Goal: Information Seeking & Learning: Learn about a topic

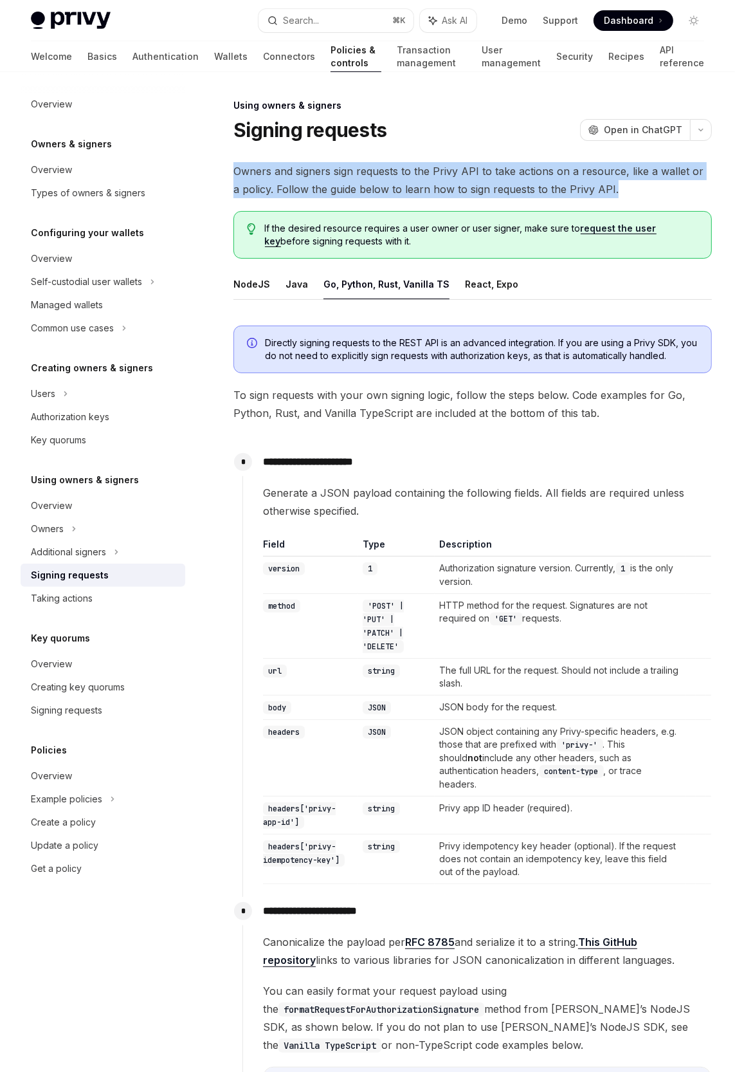
drag, startPoint x: 609, startPoint y: 187, endPoint x: 233, endPoint y: 171, distance: 376.7
click at [234, 171] on span "Owners and signers sign requests to the Privy API to take actions on a resource…" at bounding box center [473, 180] width 479 height 36
click at [257, 188] on span "Owners and signers sign requests to the Privy API to take actions on a resource…" at bounding box center [473, 180] width 479 height 36
drag, startPoint x: 264, startPoint y: 189, endPoint x: 297, endPoint y: 171, distance: 37.4
click at [297, 171] on span "Owners and signers sign requests to the Privy API to take actions on a resource…" at bounding box center [473, 180] width 479 height 36
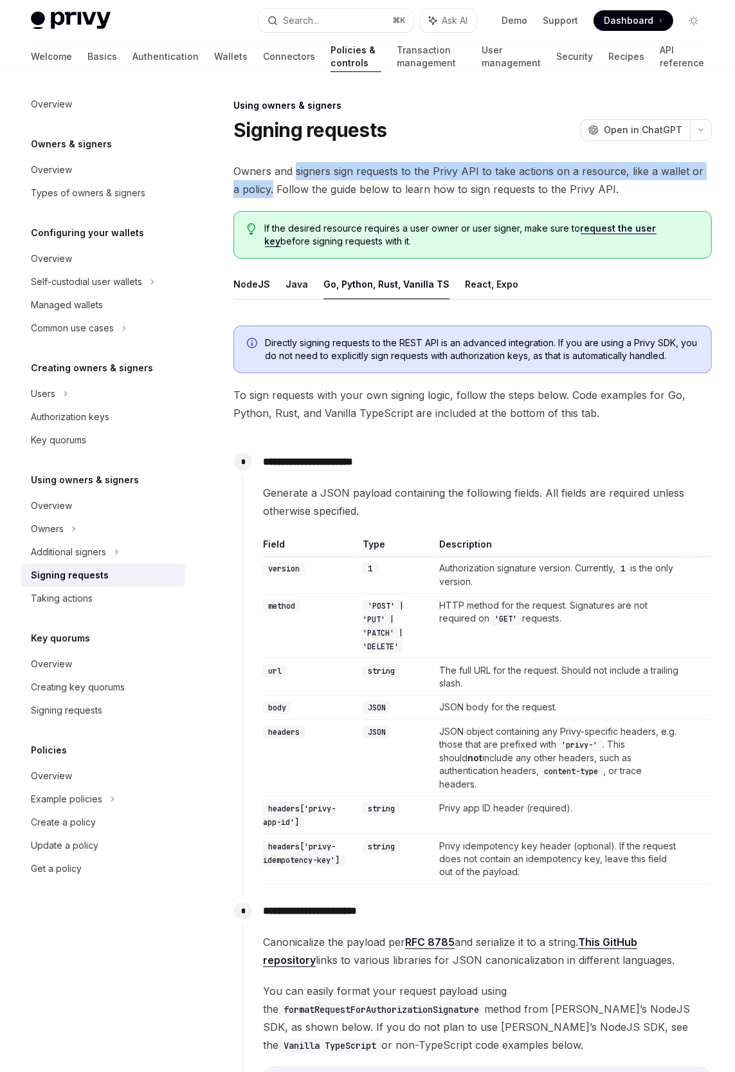
copy span "signers sign requests to the Privy API to take actions on a resource, like a wa…"
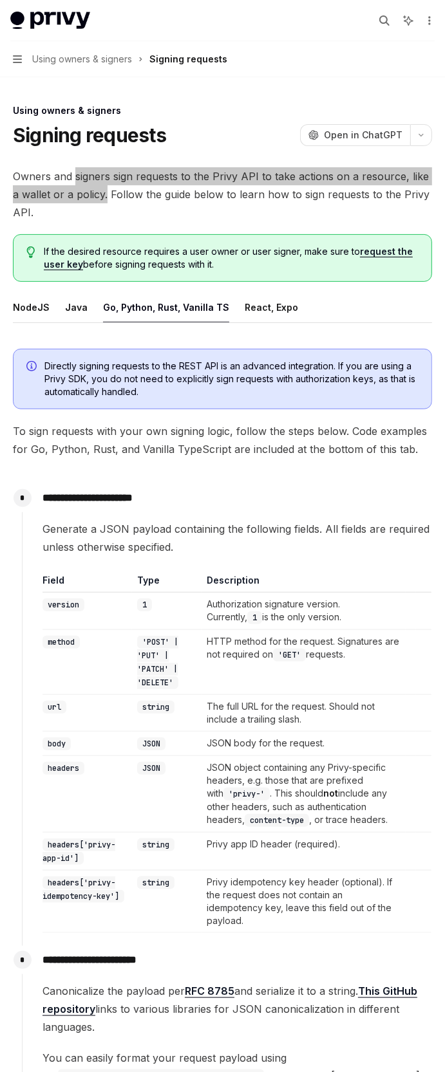
type textarea "*"
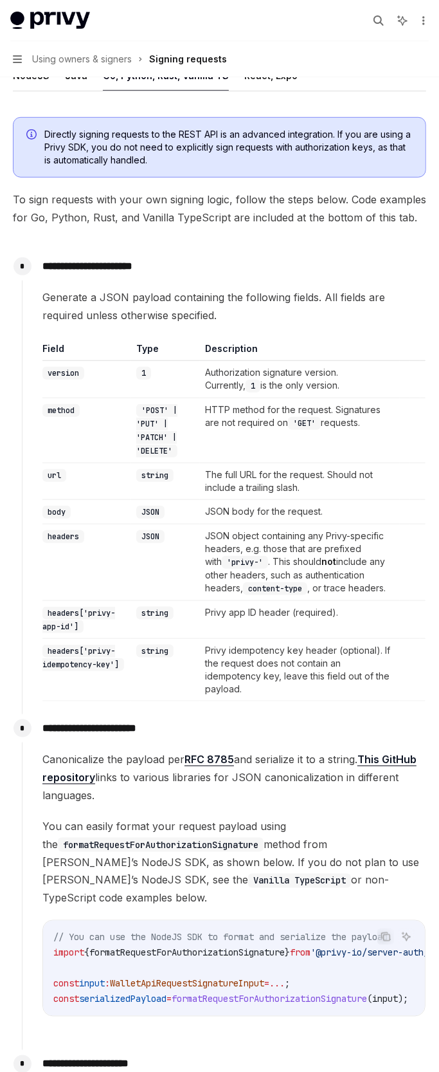
scroll to position [233, 0]
click at [141, 803] on span "Canonicalize the payload per RFC 8785 and serialize it to a string. This GitHub…" at bounding box center [233, 776] width 383 height 54
drag, startPoint x: 117, startPoint y: 806, endPoint x: 365, endPoint y: 775, distance: 249.6
click at [365, 775] on span "Canonicalize the payload per RFC 8785 and serialize it to a string. This GitHub…" at bounding box center [233, 776] width 383 height 54
copy span "This GitHub repository links to various libraries for JSON canonicalization in …"
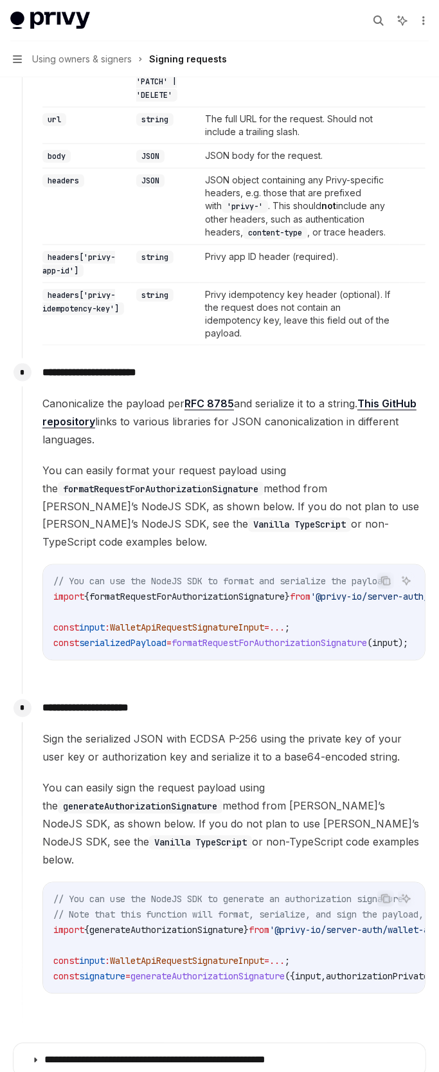
scroll to position [589, 0]
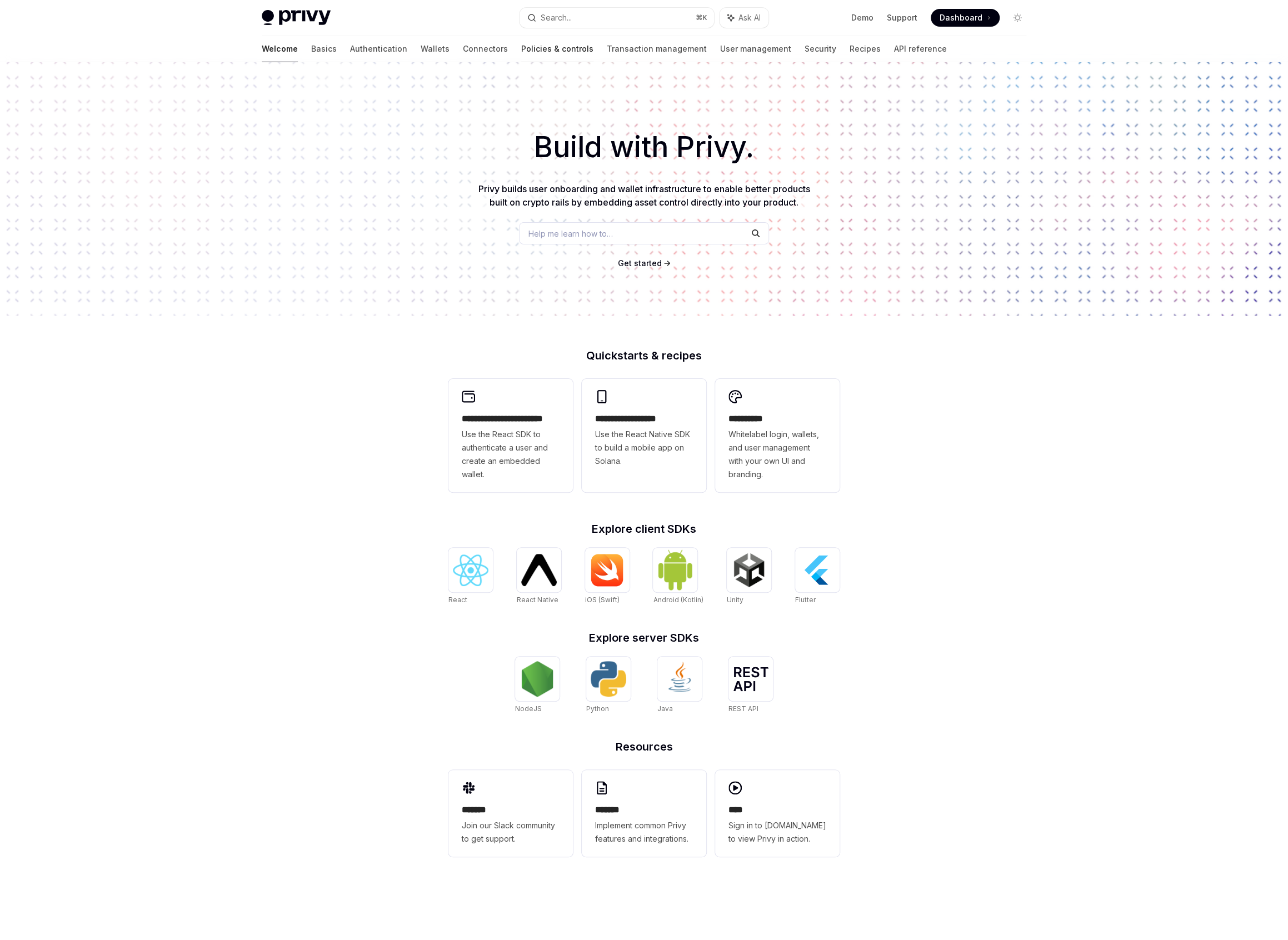
click at [521, 46] on link "Policies & controls" at bounding box center [558, 48] width 73 height 27
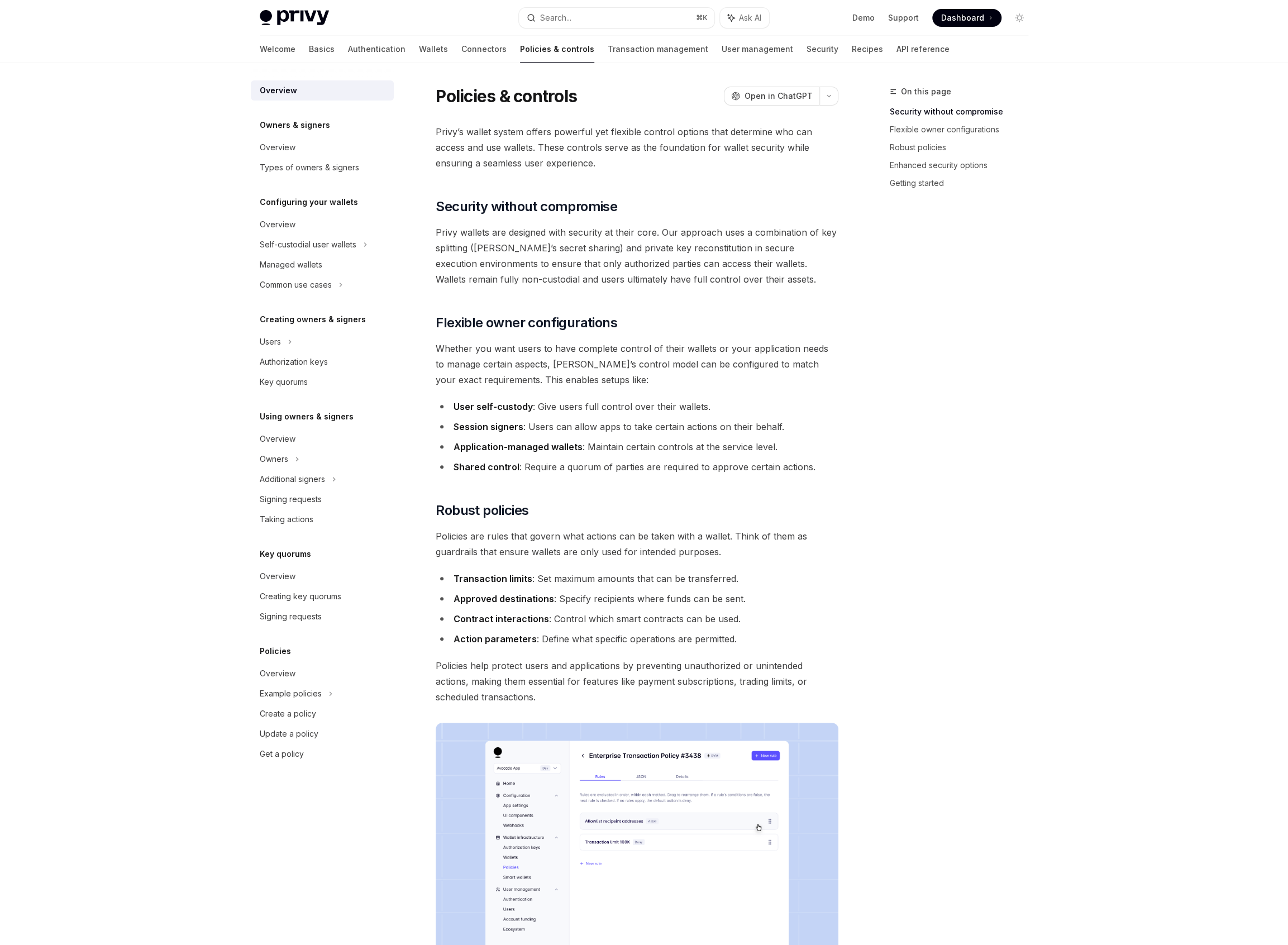
click at [320, 659] on div "Policies Overview Example policies Create a policy Update a policy Get a policy" at bounding box center [322, 705] width 143 height 120
click at [314, 670] on div "Overview" at bounding box center [323, 673] width 128 height 13
type textarea "*"
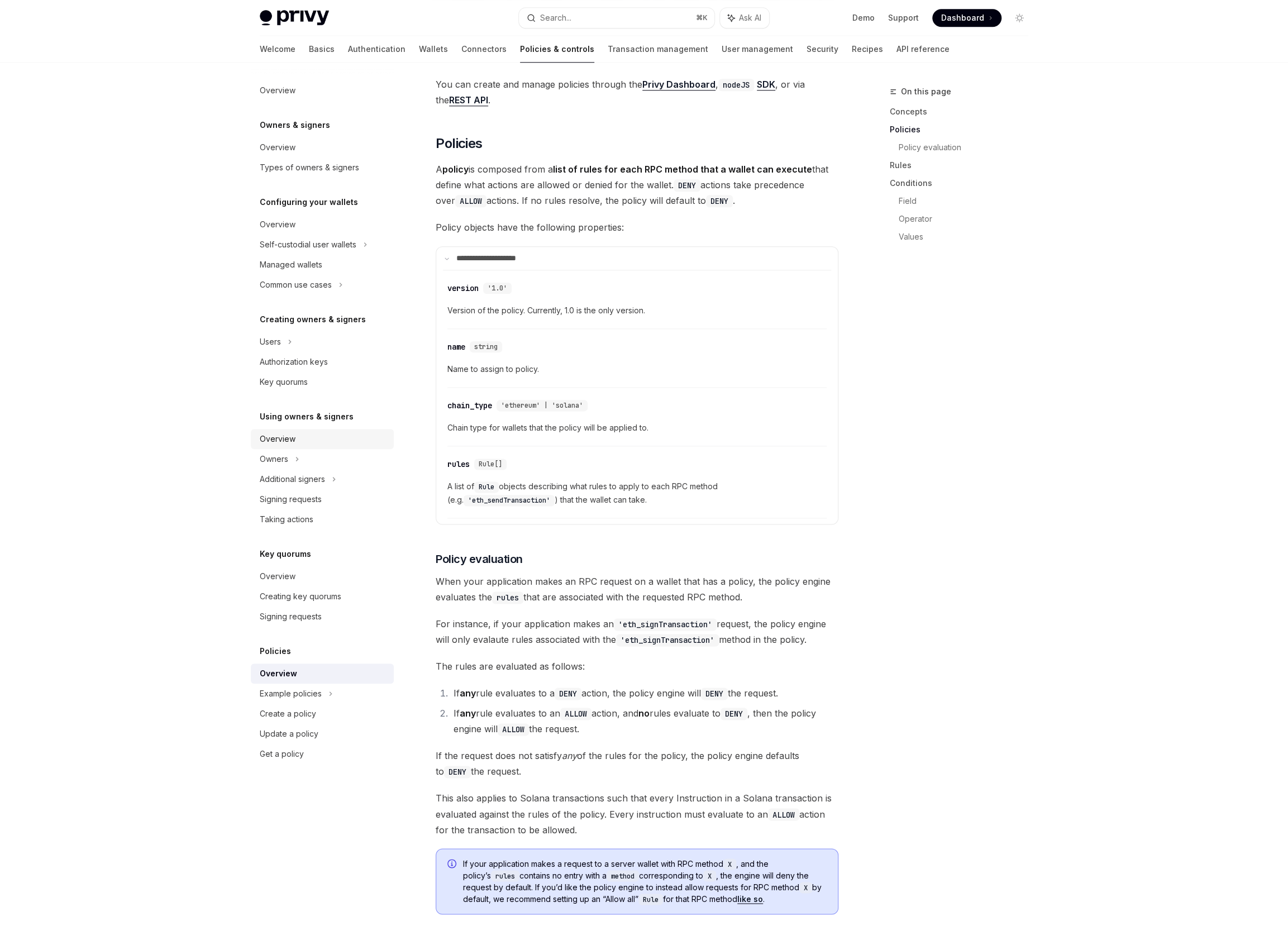
scroll to position [795, 0]
